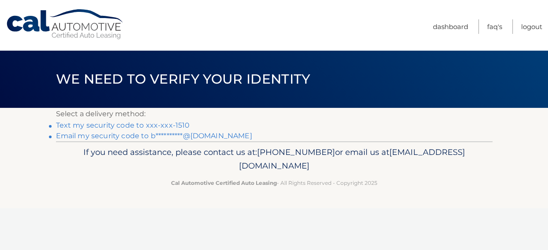
click at [165, 125] on link "Text my security code to xxx-xxx-1510" at bounding box center [123, 125] width 134 height 8
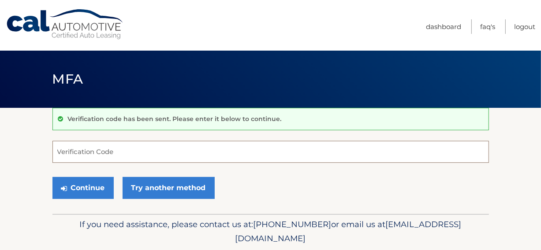
click at [76, 151] on input "Verification Code" at bounding box center [270, 152] width 436 height 22
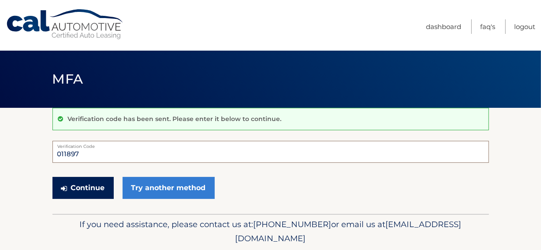
type input "011897"
click at [91, 187] on button "Continue" at bounding box center [82, 188] width 61 height 22
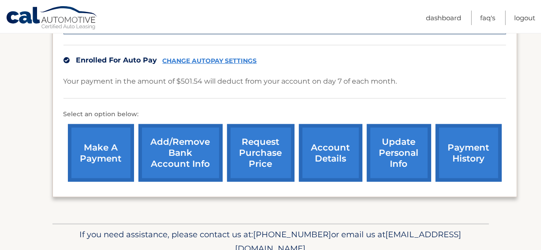
scroll to position [220, 0]
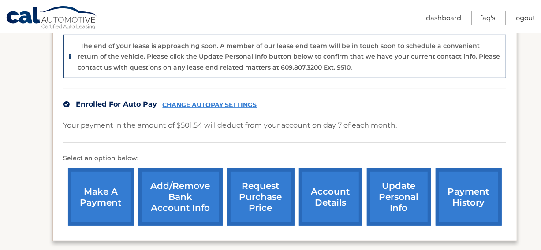
click at [256, 198] on link "request purchase price" at bounding box center [260, 197] width 67 height 58
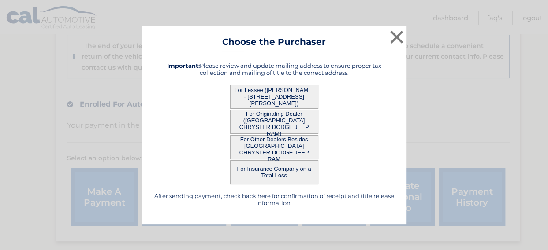
click at [273, 94] on button "For Lessee ([PERSON_NAME] - [STREET_ADDRESS][PERSON_NAME])" at bounding box center [274, 97] width 88 height 24
click at [274, 94] on button "For Lessee (WILLIAM BIBB - 4113 LEMONGRASS DR, , FORT MYERS, fl 33916)" at bounding box center [274, 97] width 88 height 24
click at [276, 93] on button "For Lessee (WILLIAM BIBB - 4113 LEMONGRASS DR, , FORT MYERS, fl 33916)" at bounding box center [274, 97] width 88 height 24
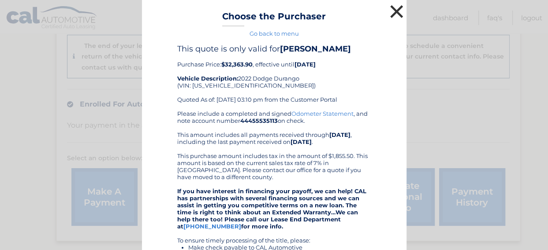
click at [392, 11] on button "×" at bounding box center [397, 12] width 18 height 18
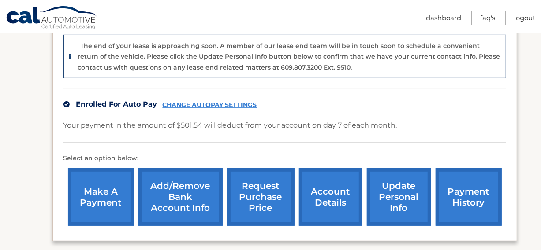
click at [260, 190] on link "request purchase price" at bounding box center [260, 197] width 67 height 58
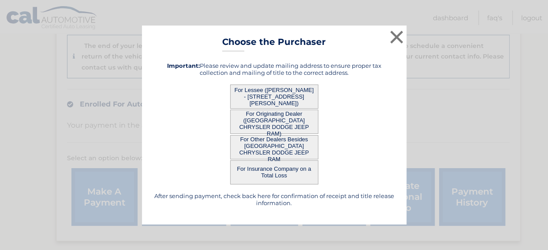
click at [266, 144] on button "For Other Dealers Besides NAPLES CHRYSLER DODGE JEEP RAM" at bounding box center [274, 147] width 88 height 24
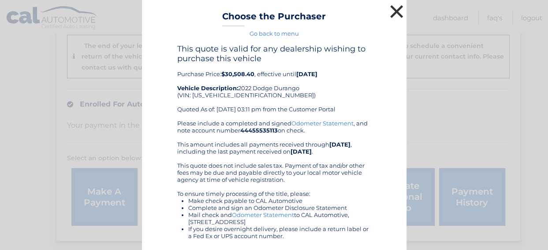
click at [390, 12] on button "×" at bounding box center [397, 12] width 18 height 18
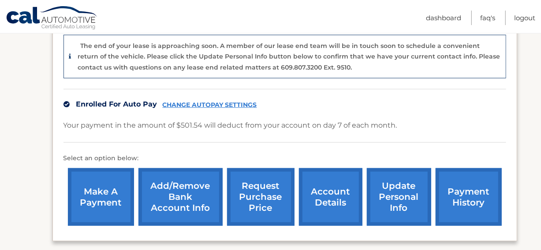
click at [245, 193] on link "request purchase price" at bounding box center [260, 197] width 67 height 58
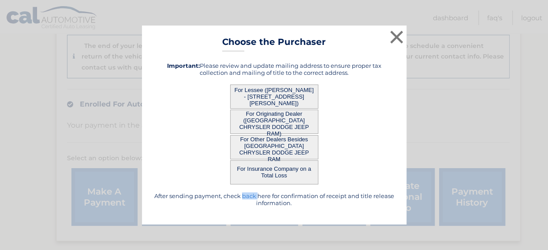
click at [245, 193] on h5 "After sending payment, check back here for confirmation of receipt and title re…" at bounding box center [274, 200] width 242 height 14
click at [285, 99] on button "For Lessee (WILLIAM BIBB - 4113 LEMONGRASS DR, , FORT MYERS, fl 33916)" at bounding box center [274, 97] width 88 height 24
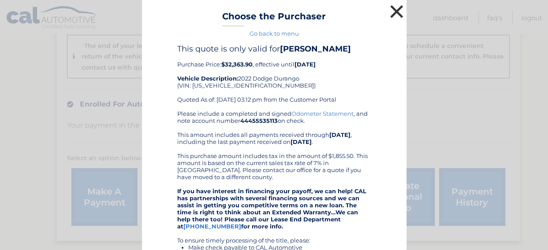
click at [392, 14] on button "×" at bounding box center [397, 12] width 18 height 18
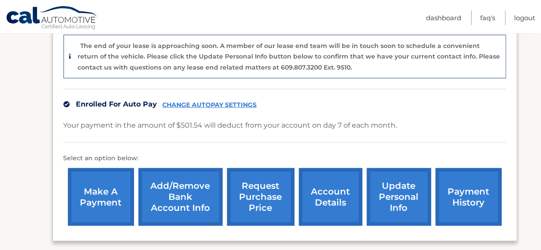
click at [260, 191] on link "request purchase price" at bounding box center [260, 197] width 67 height 58
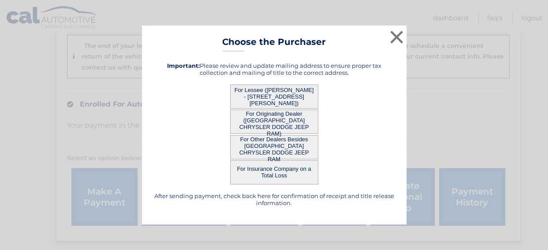
click at [260, 191] on div "After sending payment, check back here for confirmation of receipt and title re…" at bounding box center [274, 134] width 242 height 159
click at [261, 143] on button "For Other Dealers Besides NAPLES CHRYSLER DODGE JEEP RAM" at bounding box center [274, 147] width 88 height 24
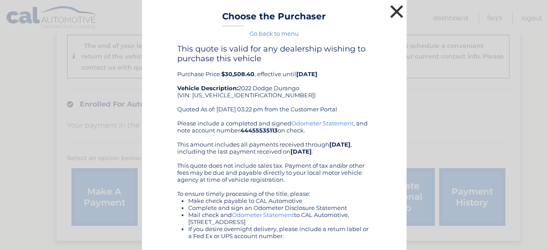
click at [393, 14] on button "×" at bounding box center [397, 12] width 18 height 18
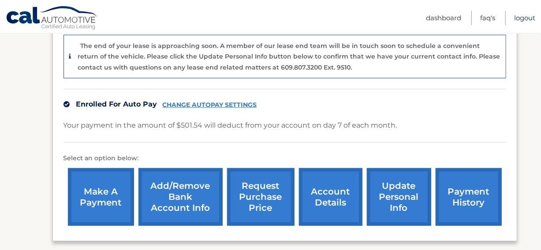
click at [529, 19] on link "Logout" at bounding box center [524, 18] width 21 height 15
